Goal: Task Accomplishment & Management: Manage account settings

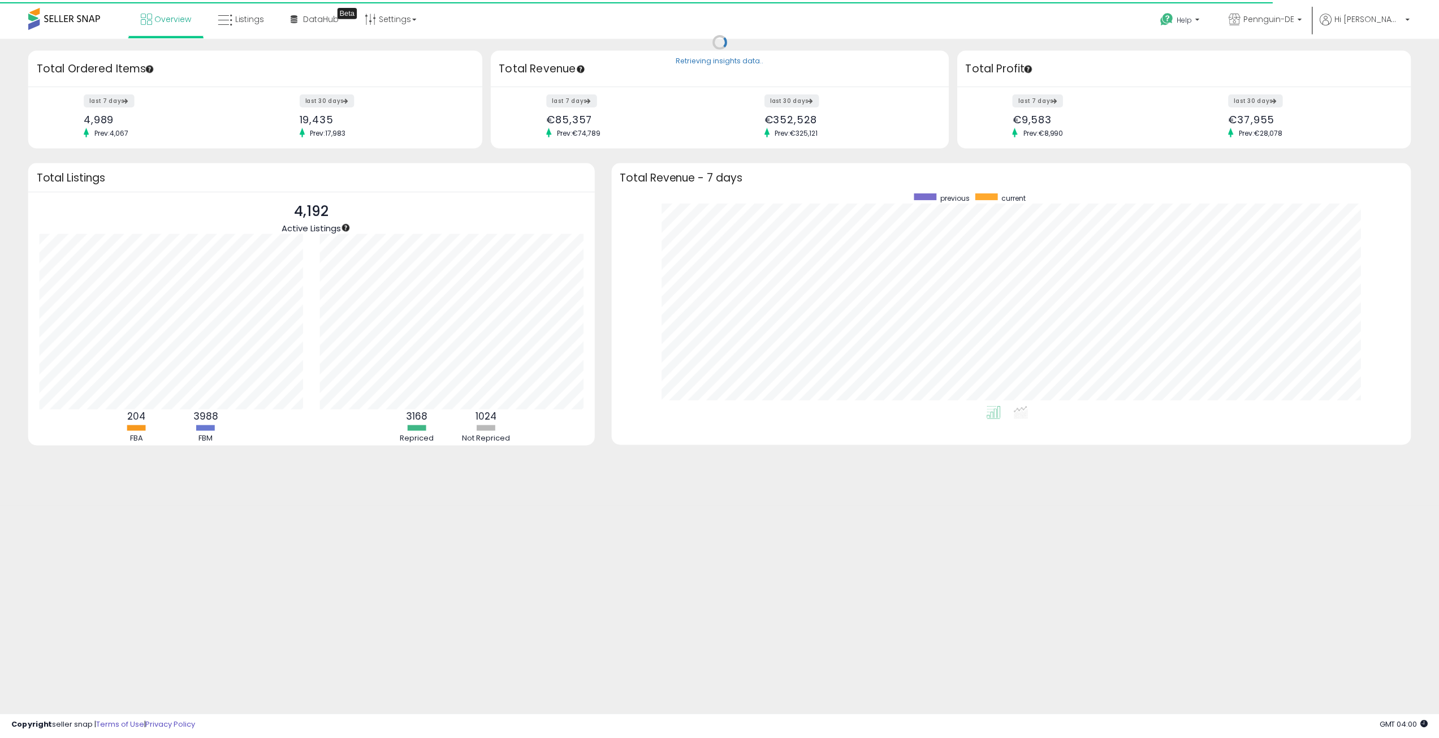
scroll to position [565134, 564571]
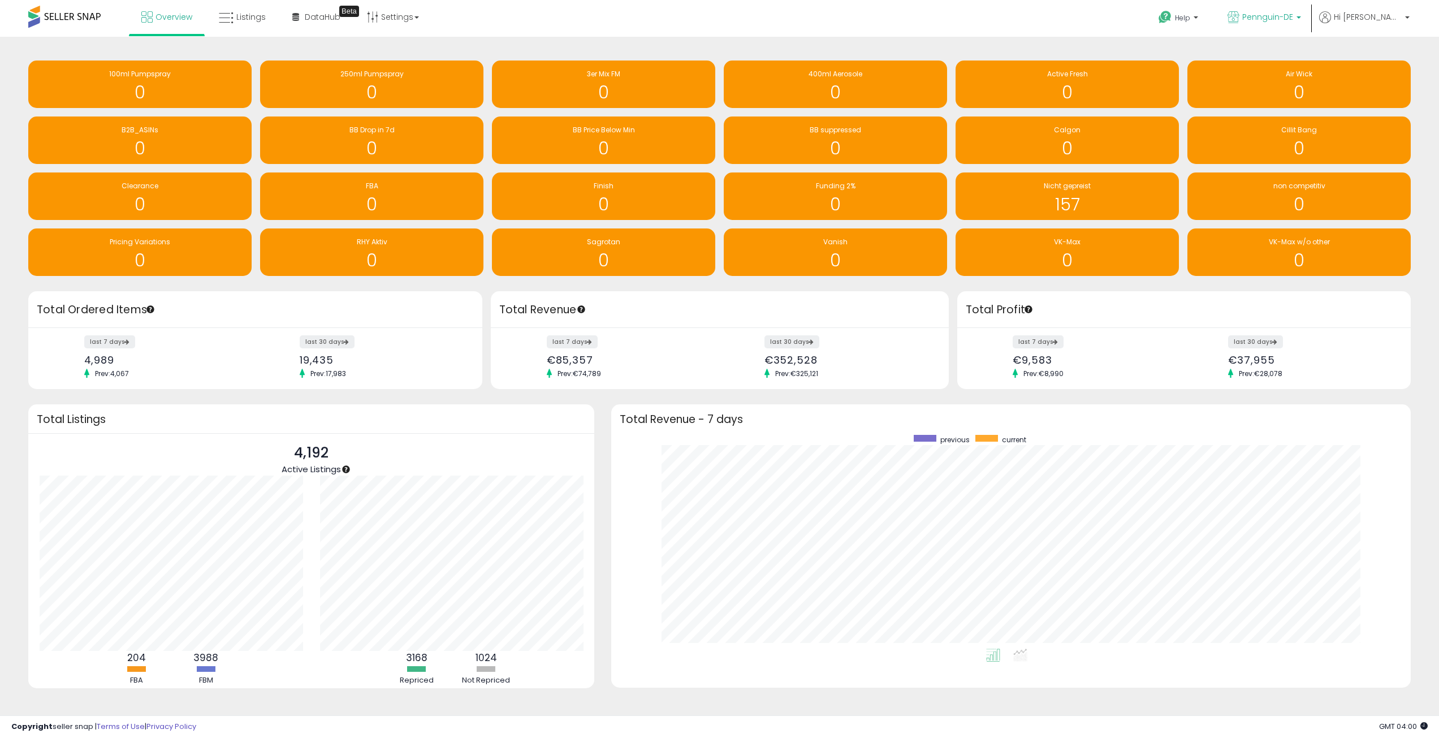
click at [1293, 12] on span "Pennguin-DE" at bounding box center [1267, 16] width 51 height 11
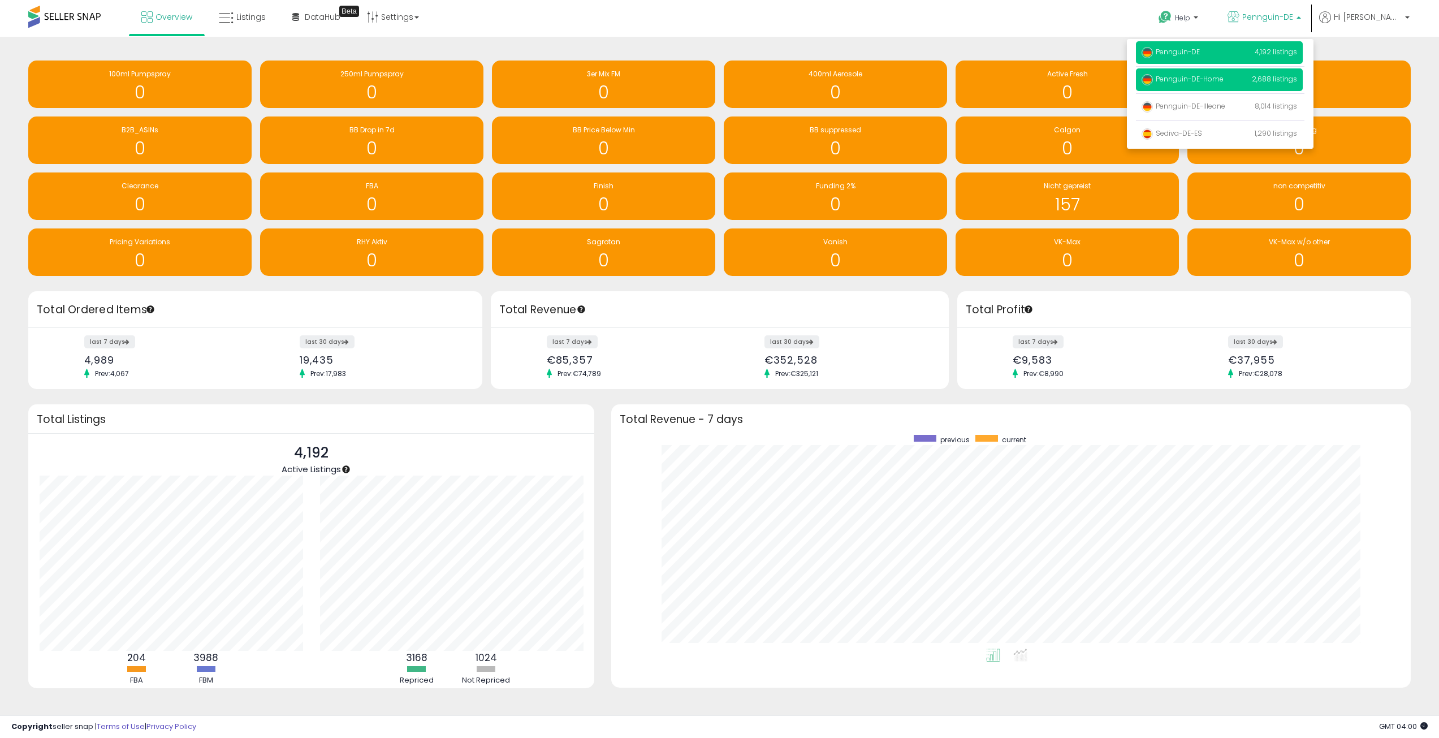
click at [1223, 78] on span "Pennguin-DE-Home" at bounding box center [1182, 79] width 82 height 10
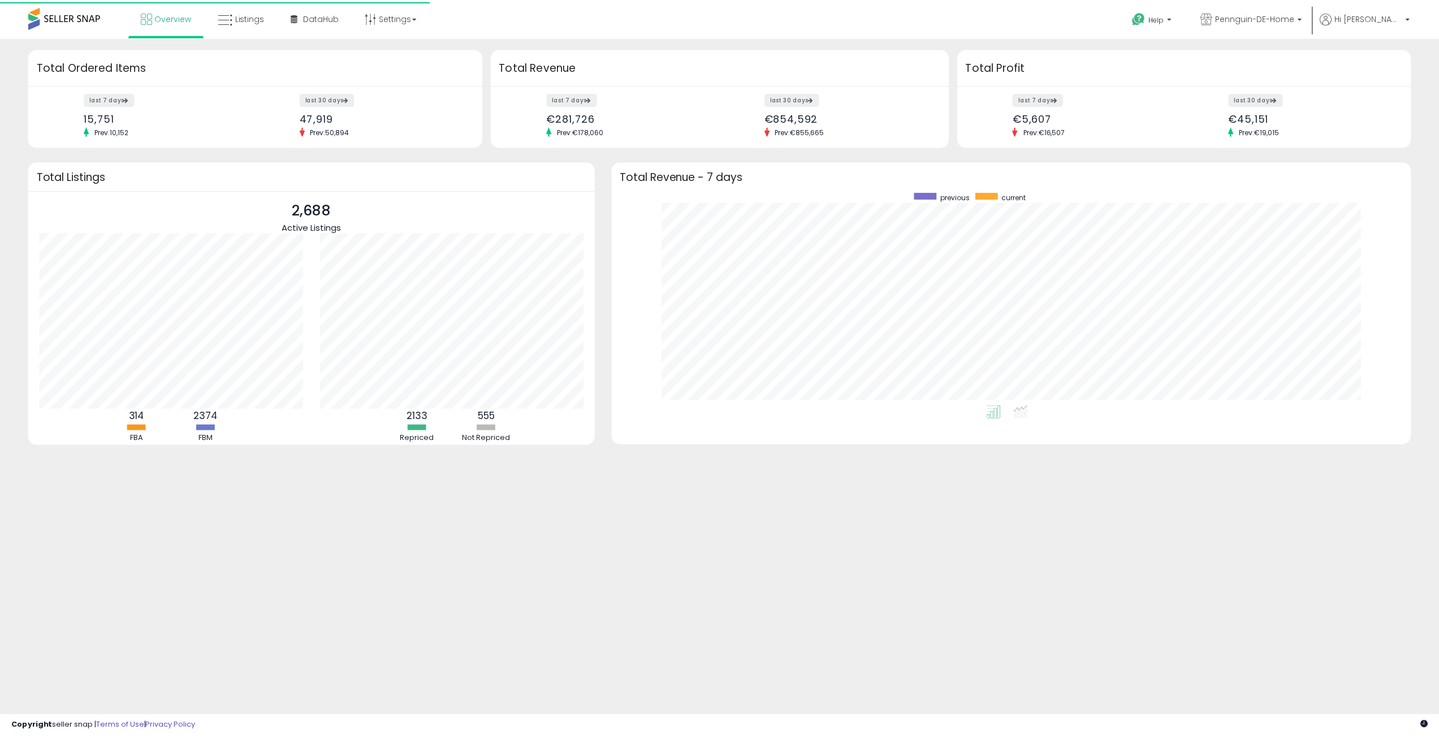
scroll to position [214, 781]
click at [1300, 21] on span "Pennguin-DE-Home" at bounding box center [1261, 16] width 79 height 11
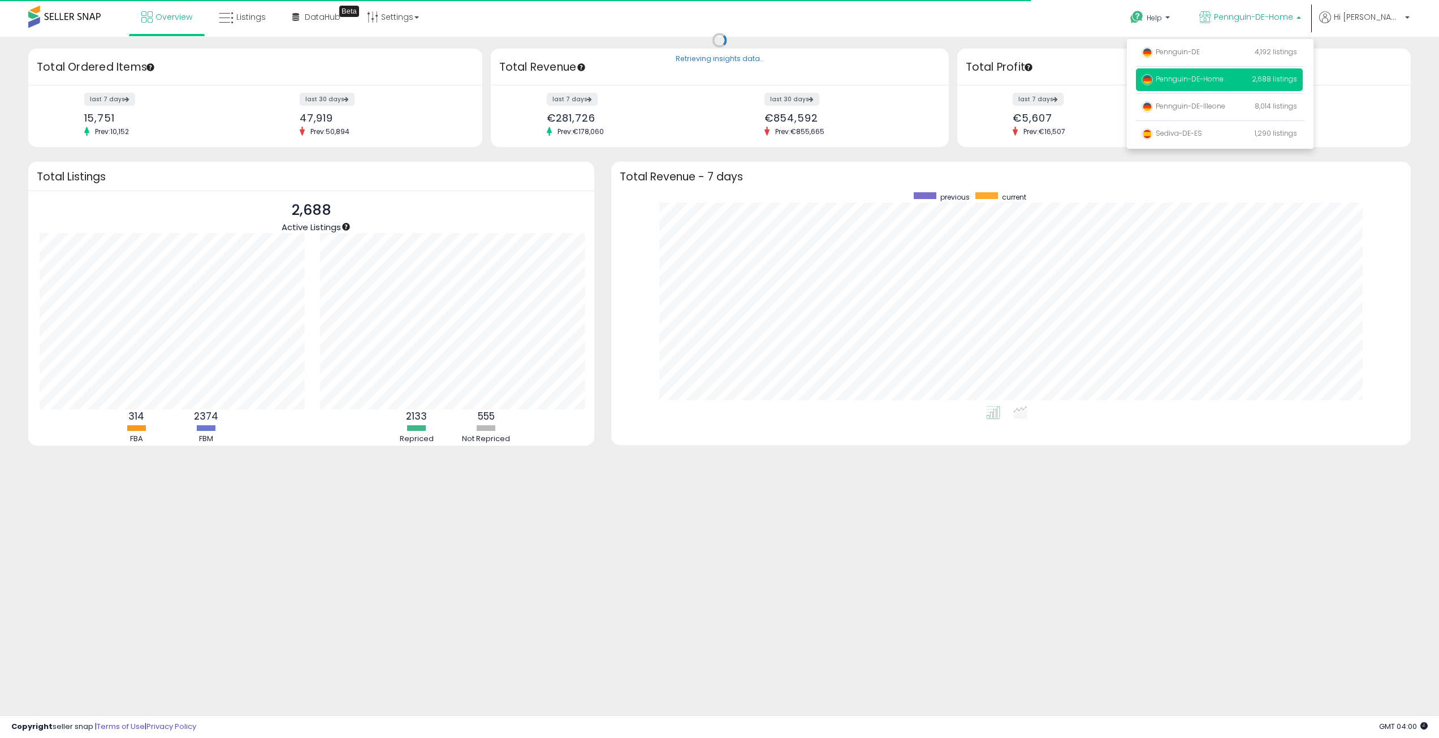
scroll to position [565134, 564571]
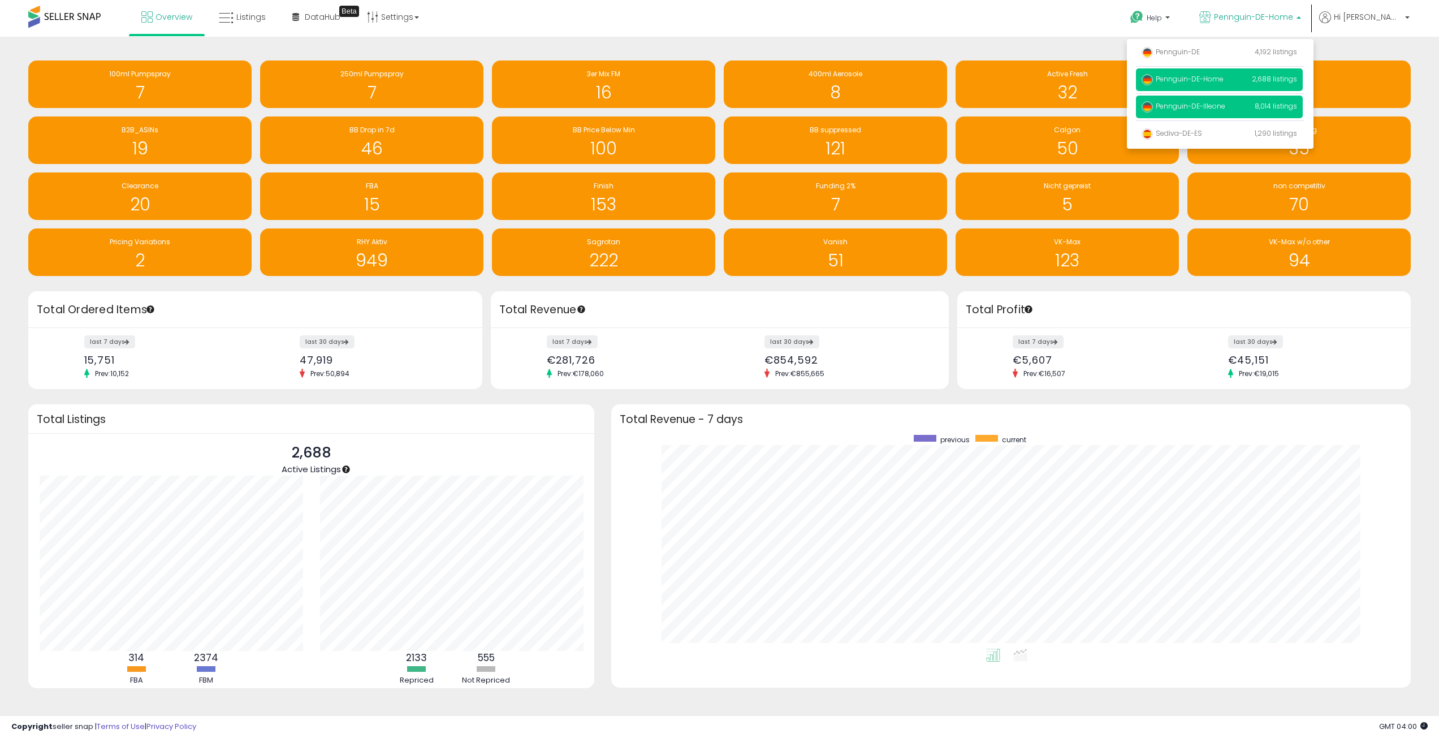
click at [1225, 107] on span "Pennguin-DE-Illeone" at bounding box center [1183, 106] width 84 height 10
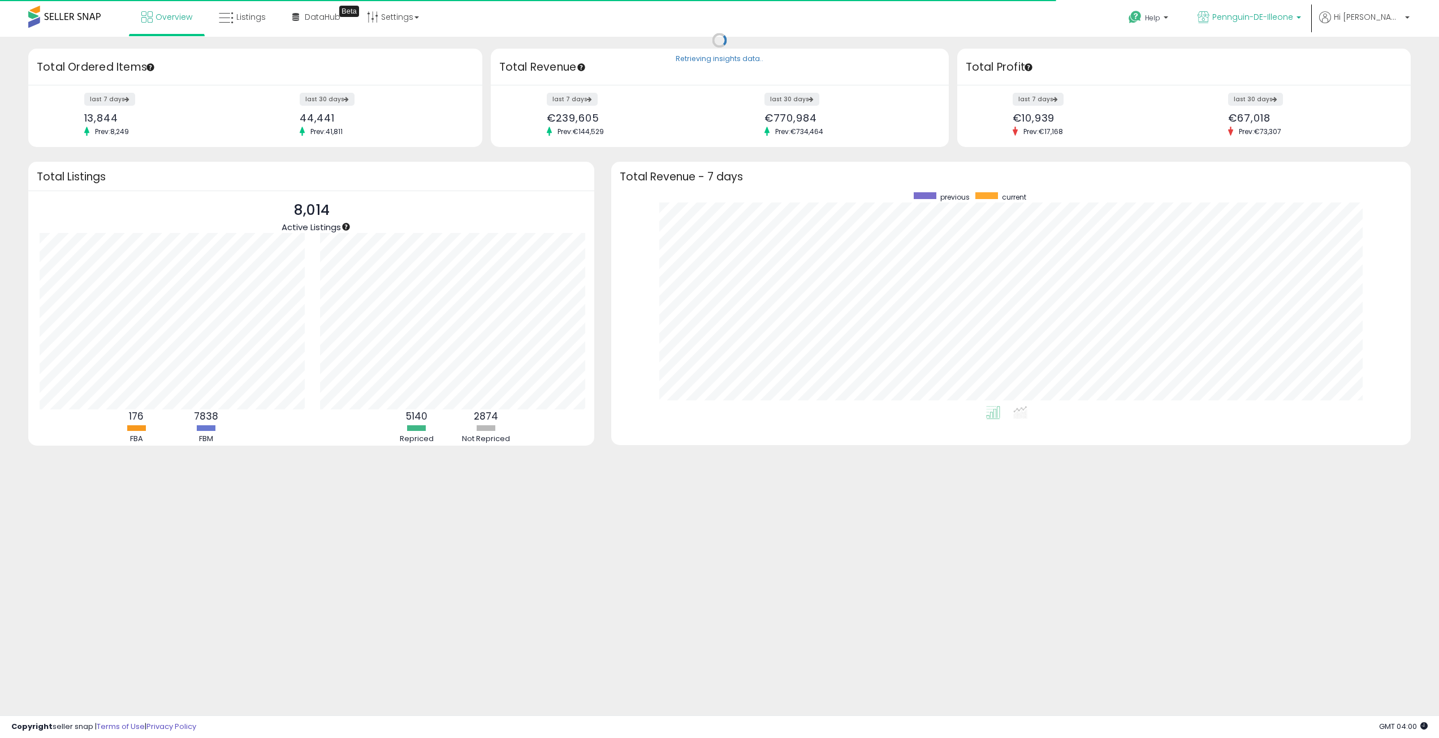
scroll to position [565134, 564571]
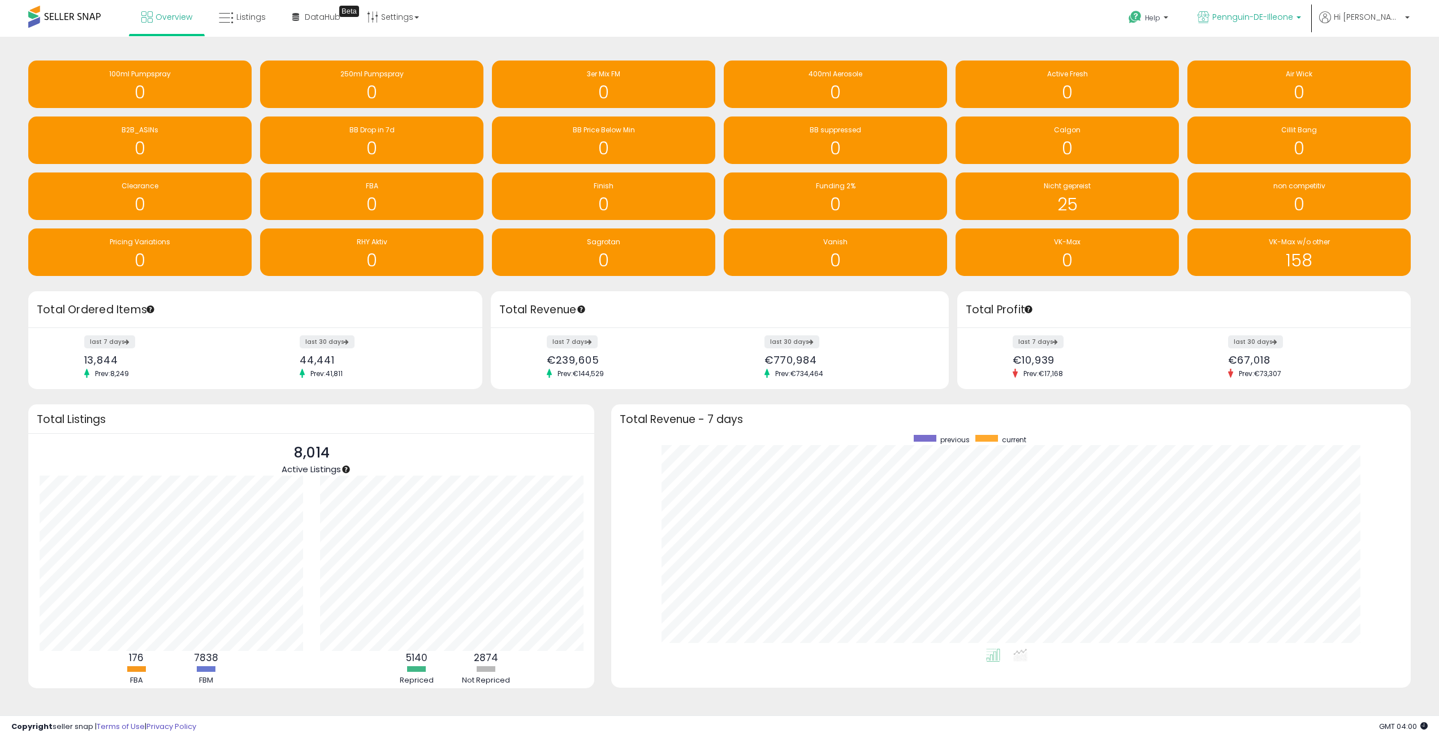
click at [1293, 21] on span "Pennguin-DE-Illeone" at bounding box center [1252, 16] width 81 height 11
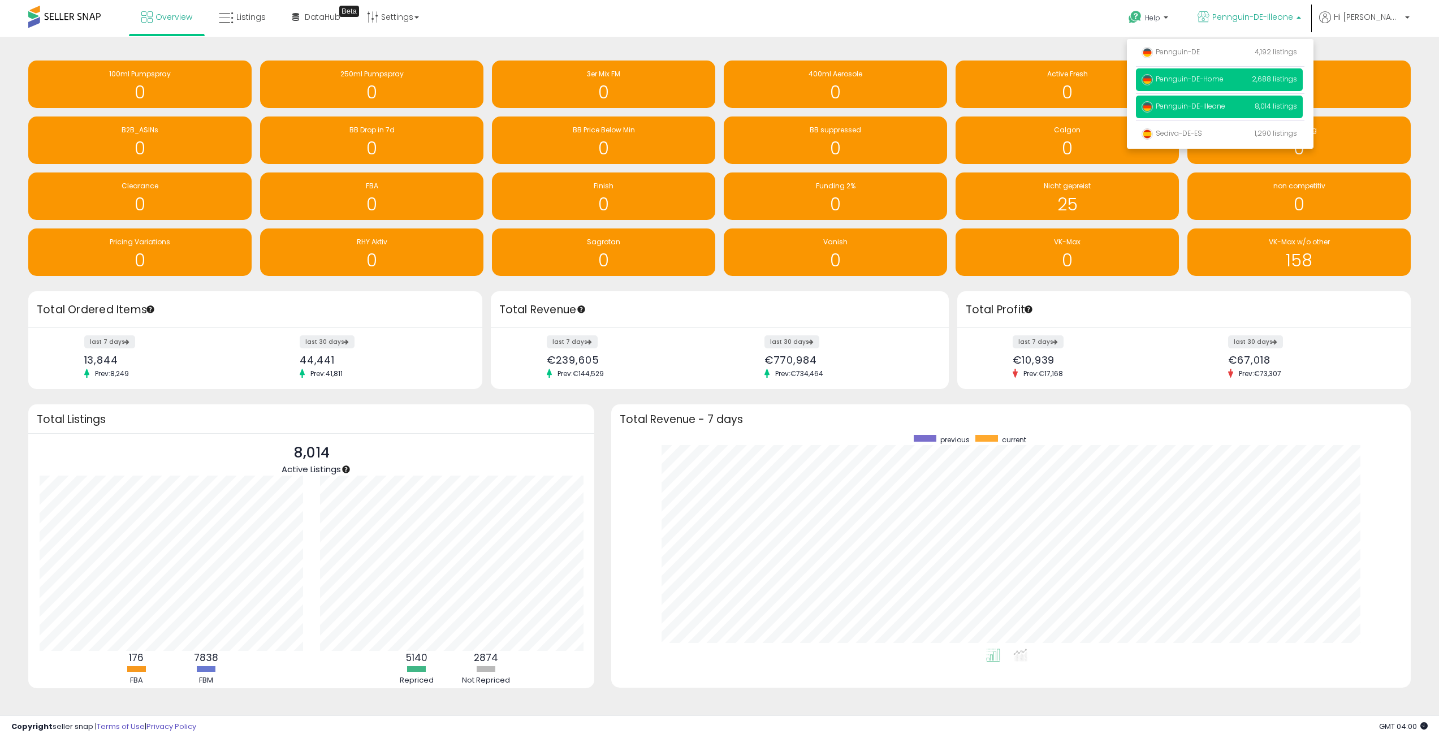
click at [1223, 78] on span "Pennguin-DE-Home" at bounding box center [1182, 79] width 82 height 10
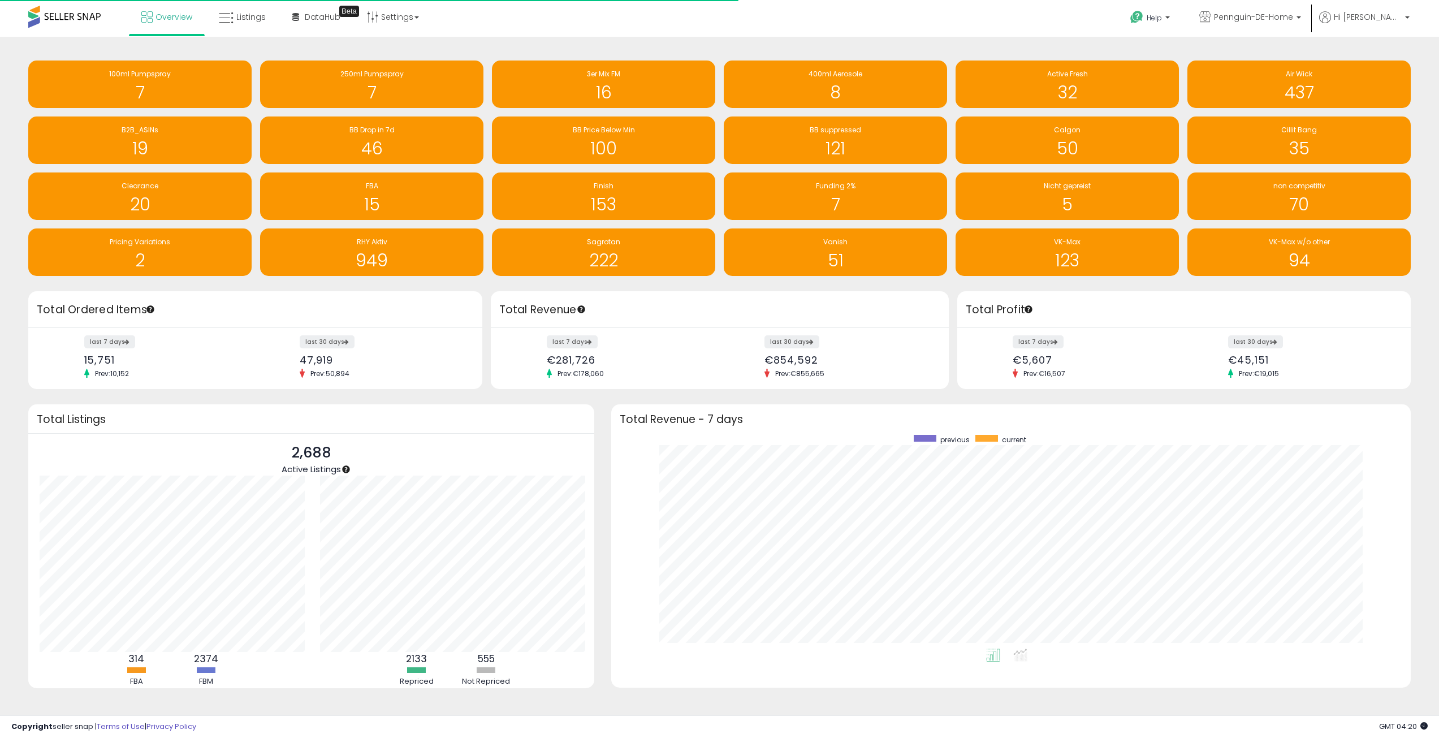
scroll to position [565134, 564571]
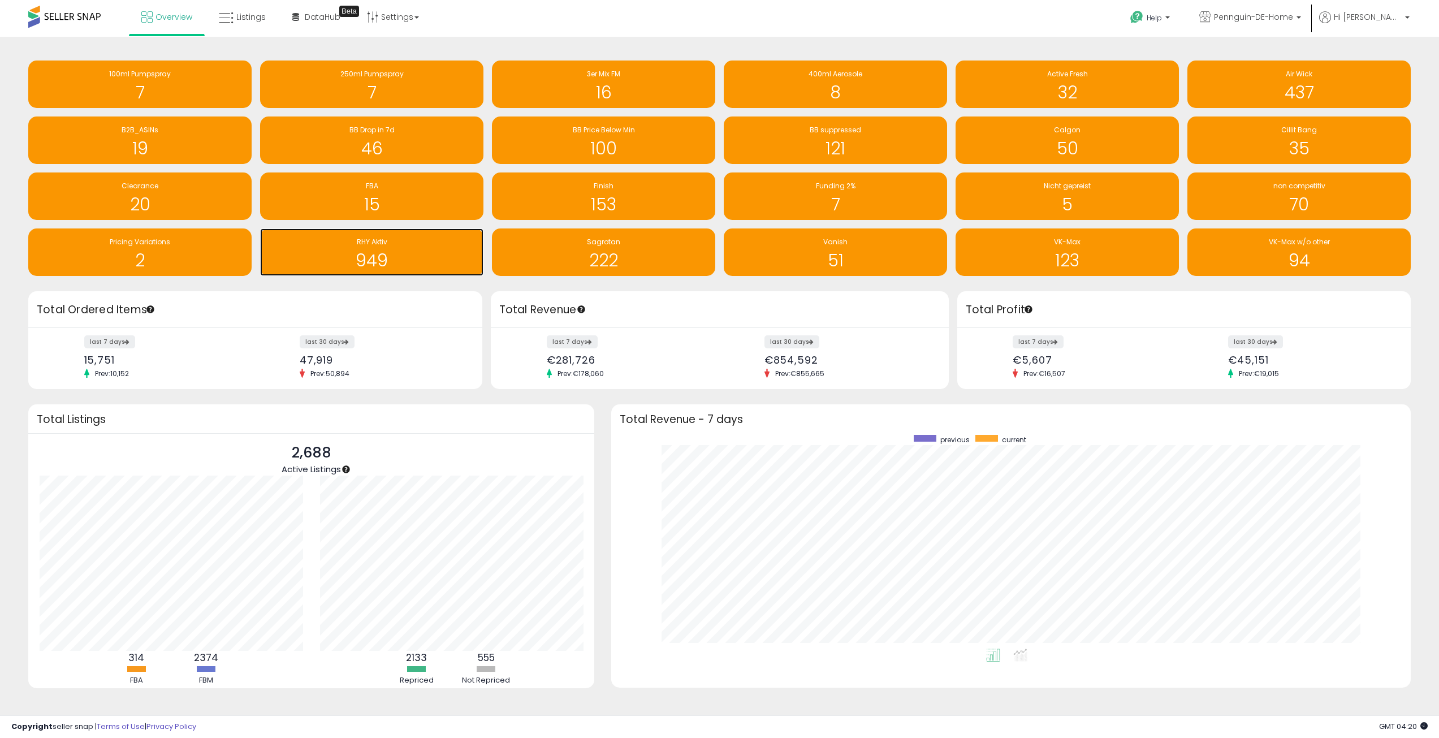
click at [343, 247] on div "RHY Aktiv" at bounding box center [372, 242] width 212 height 11
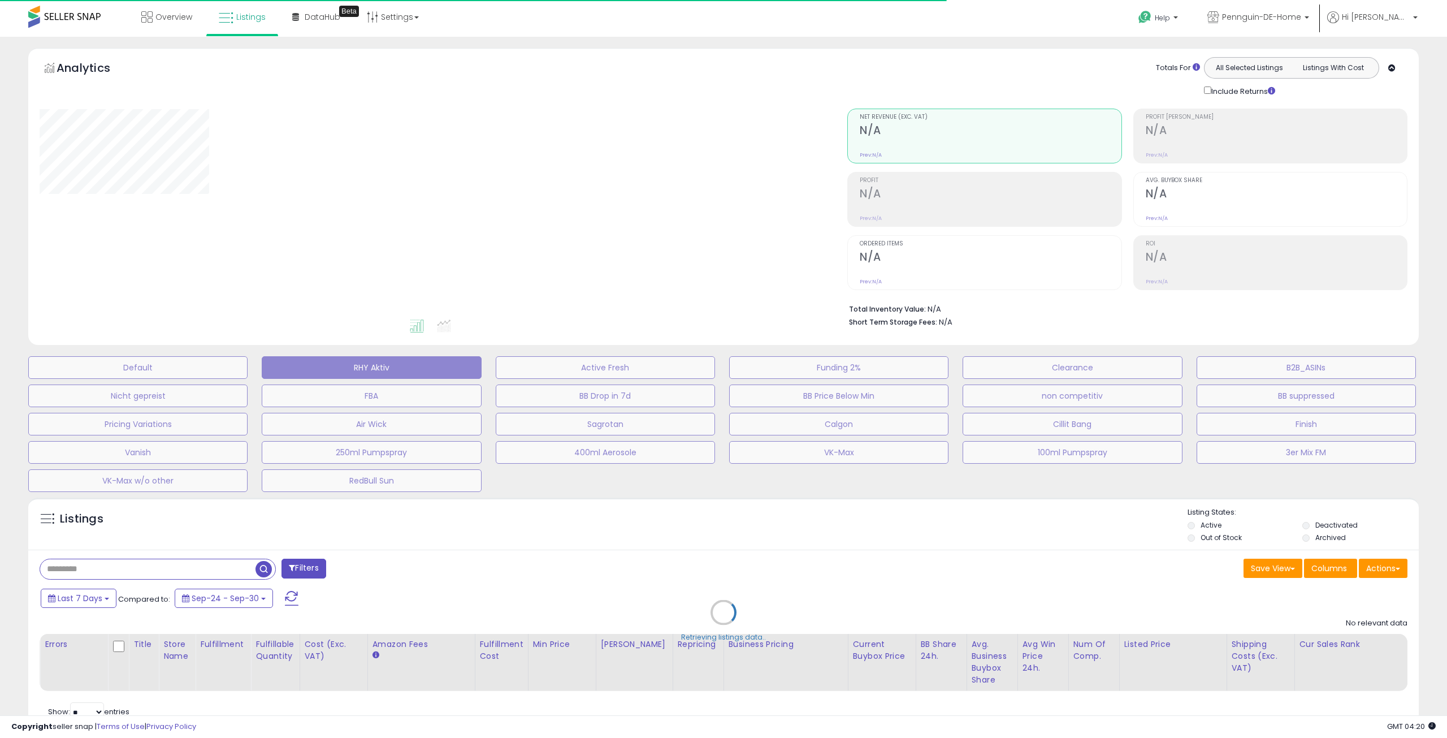
click at [148, 572] on div "Retrieving listings data.." at bounding box center [724, 621] width 1408 height 258
click at [105, 567] on div "Retrieving listings data.." at bounding box center [724, 621] width 1408 height 258
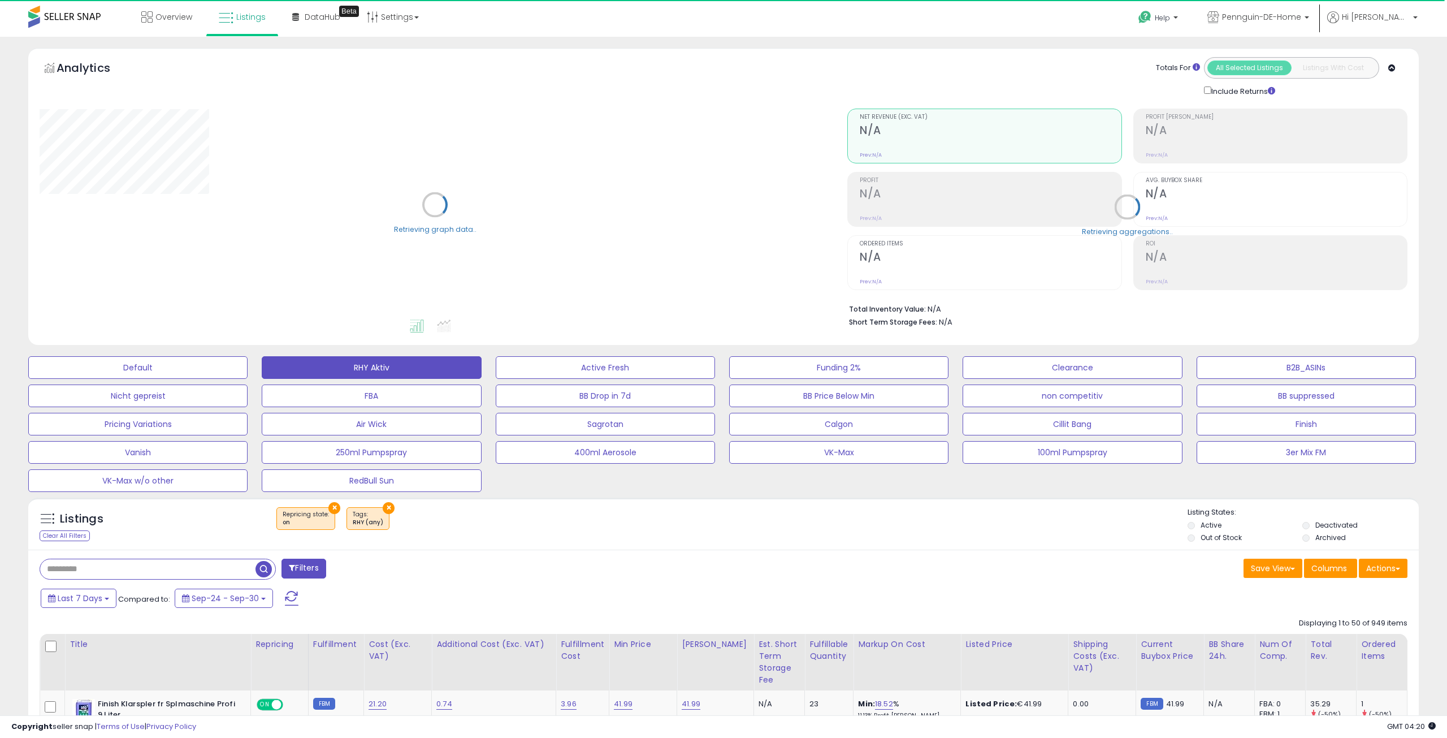
select select "**"
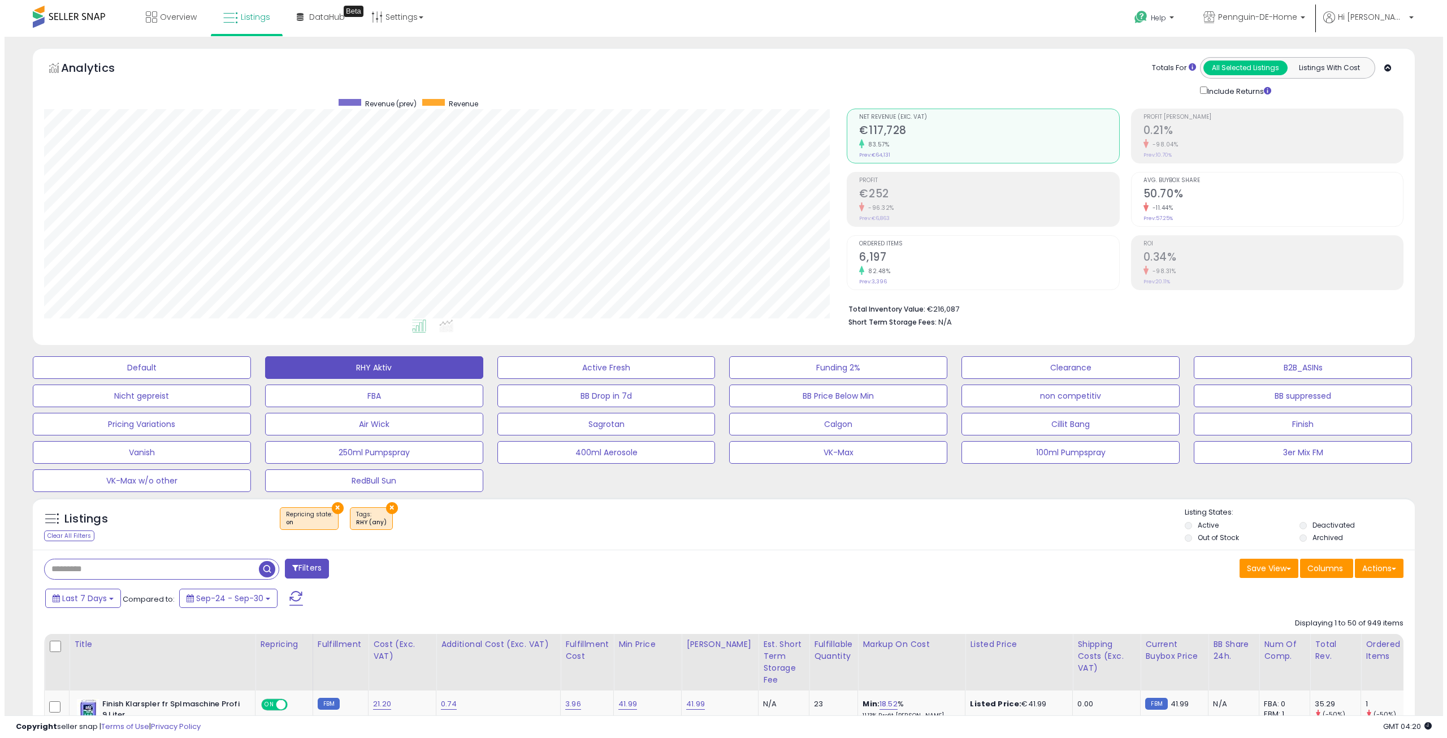
scroll to position [232, 803]
click at [157, 564] on input "text" at bounding box center [147, 569] width 214 height 20
paste input "**********"
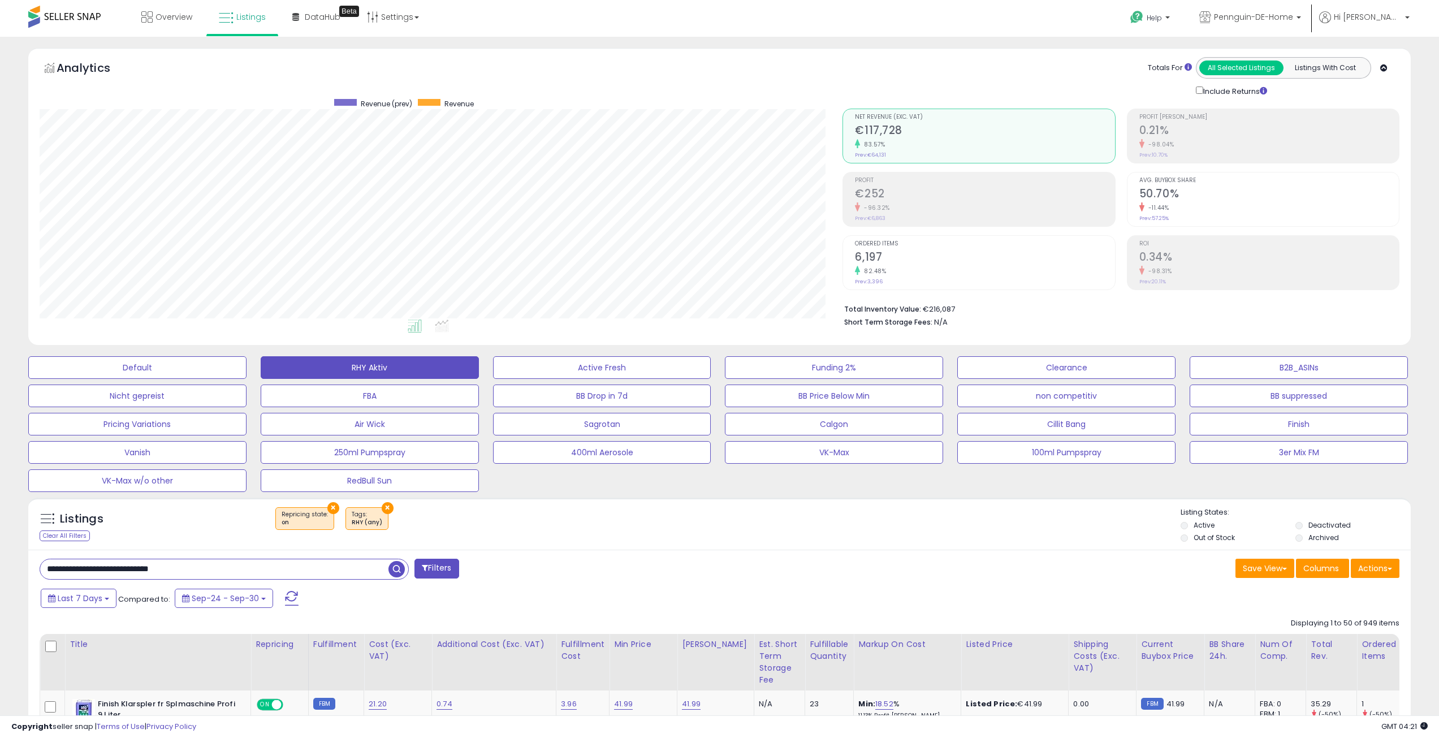
type input "**********"
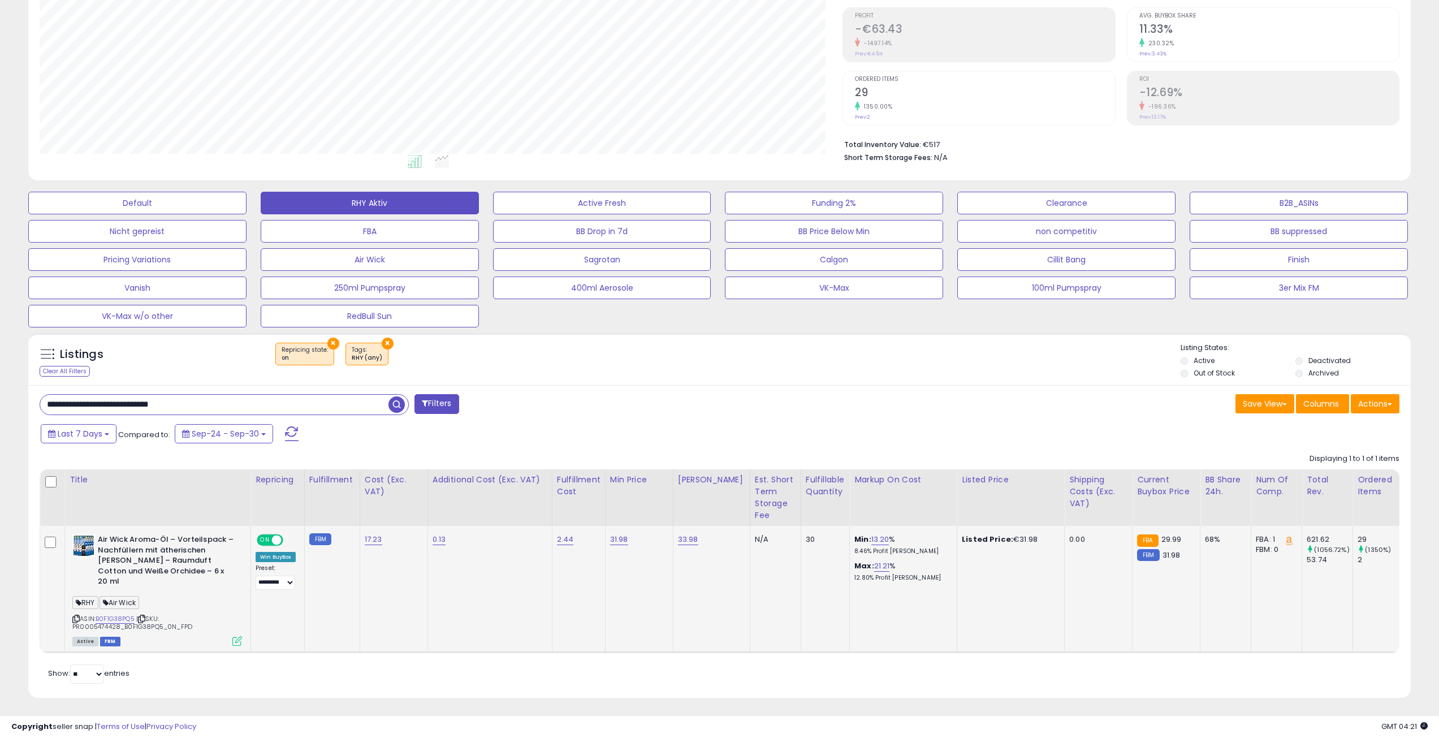
scroll to position [232, 803]
click at [618, 539] on link "31.98" at bounding box center [619, 539] width 18 height 11
drag, startPoint x: 518, startPoint y: 510, endPoint x: 490, endPoint y: 488, distance: 36.3
click at [499, 509] on table "Title Repricing" at bounding box center [947, 561] width 1814 height 184
type input "*****"
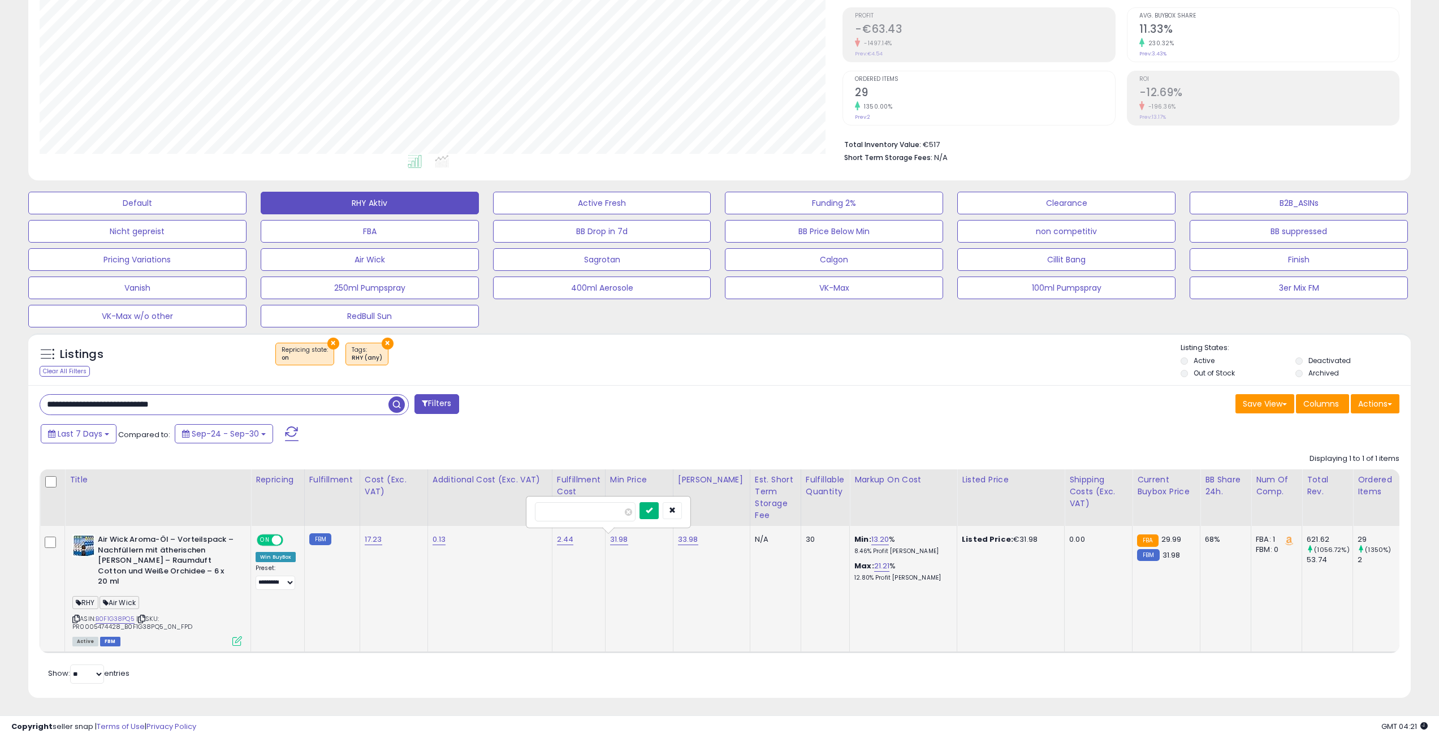
click at [658, 513] on button "submit" at bounding box center [648, 510] width 19 height 17
click at [686, 542] on link "33.98" at bounding box center [688, 539] width 20 height 11
drag, startPoint x: 658, startPoint y: 513, endPoint x: 525, endPoint y: 507, distance: 133.6
click at [541, 508] on table "Title Repricing" at bounding box center [947, 561] width 1814 height 184
type input "*****"
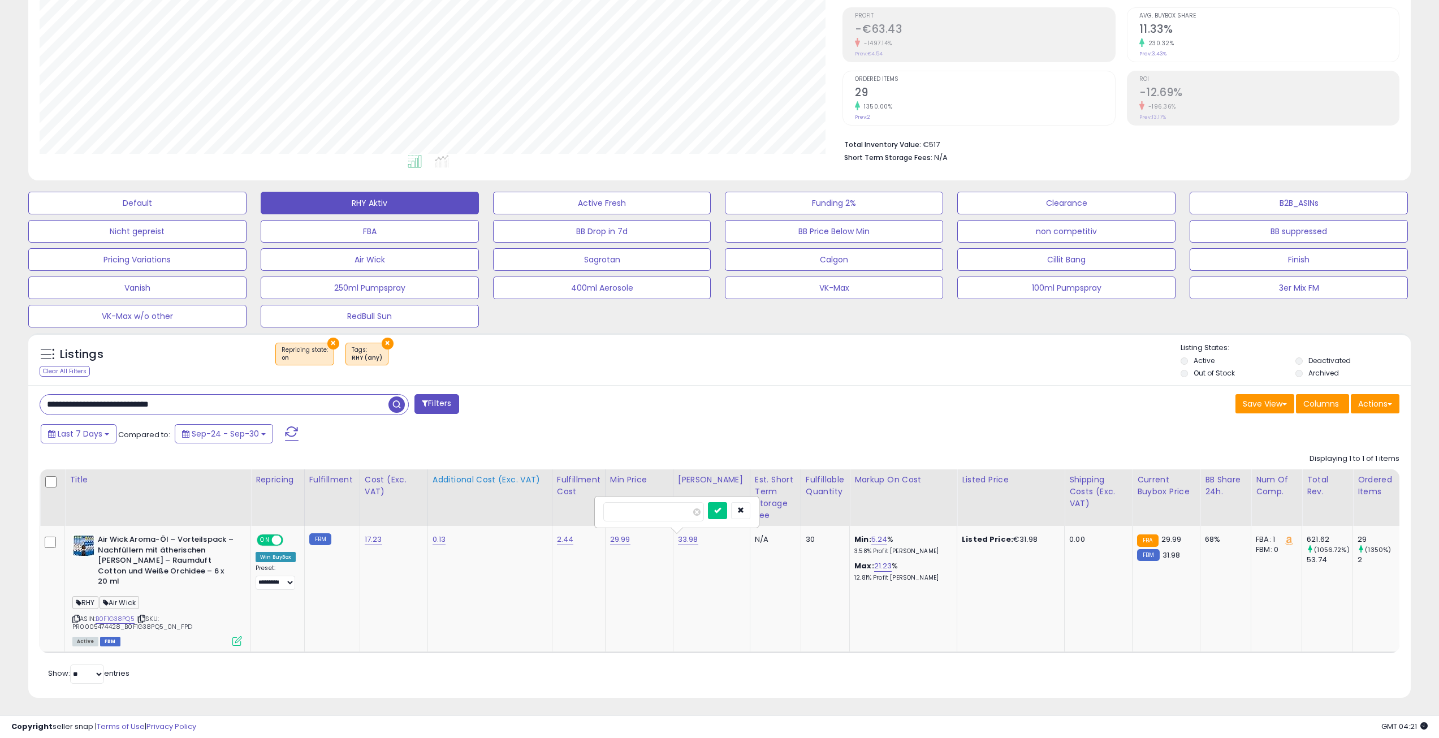
click button "submit" at bounding box center [717, 510] width 19 height 17
drag, startPoint x: 275, startPoint y: 408, endPoint x: -100, endPoint y: 408, distance: 374.3
click at [0, 408] on html "Unable to login Retrieving listings data.. has not yet accepted the Terms of Us…" at bounding box center [719, 204] width 1439 height 738
paste input "text"
type input "**********"
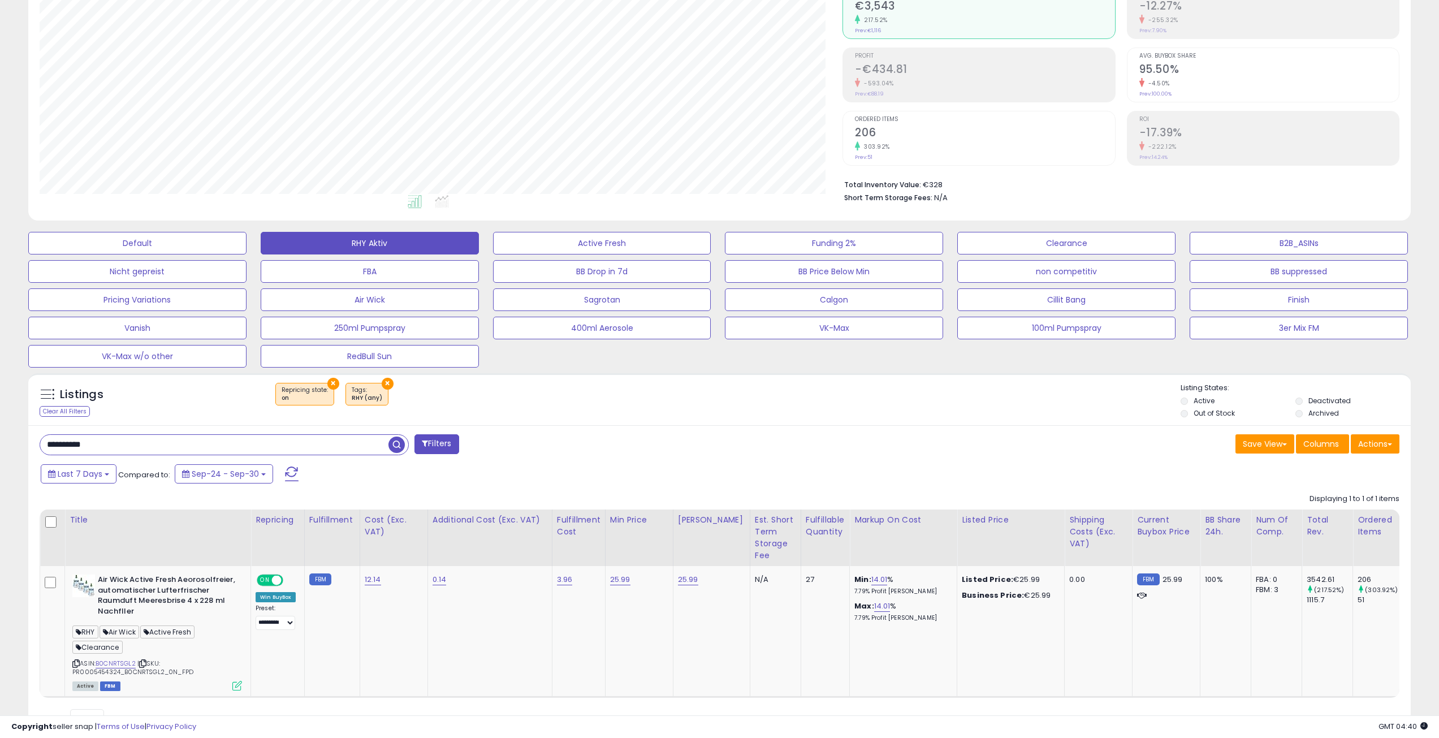
scroll to position [105, 0]
